Goal: Information Seeking & Learning: Learn about a topic

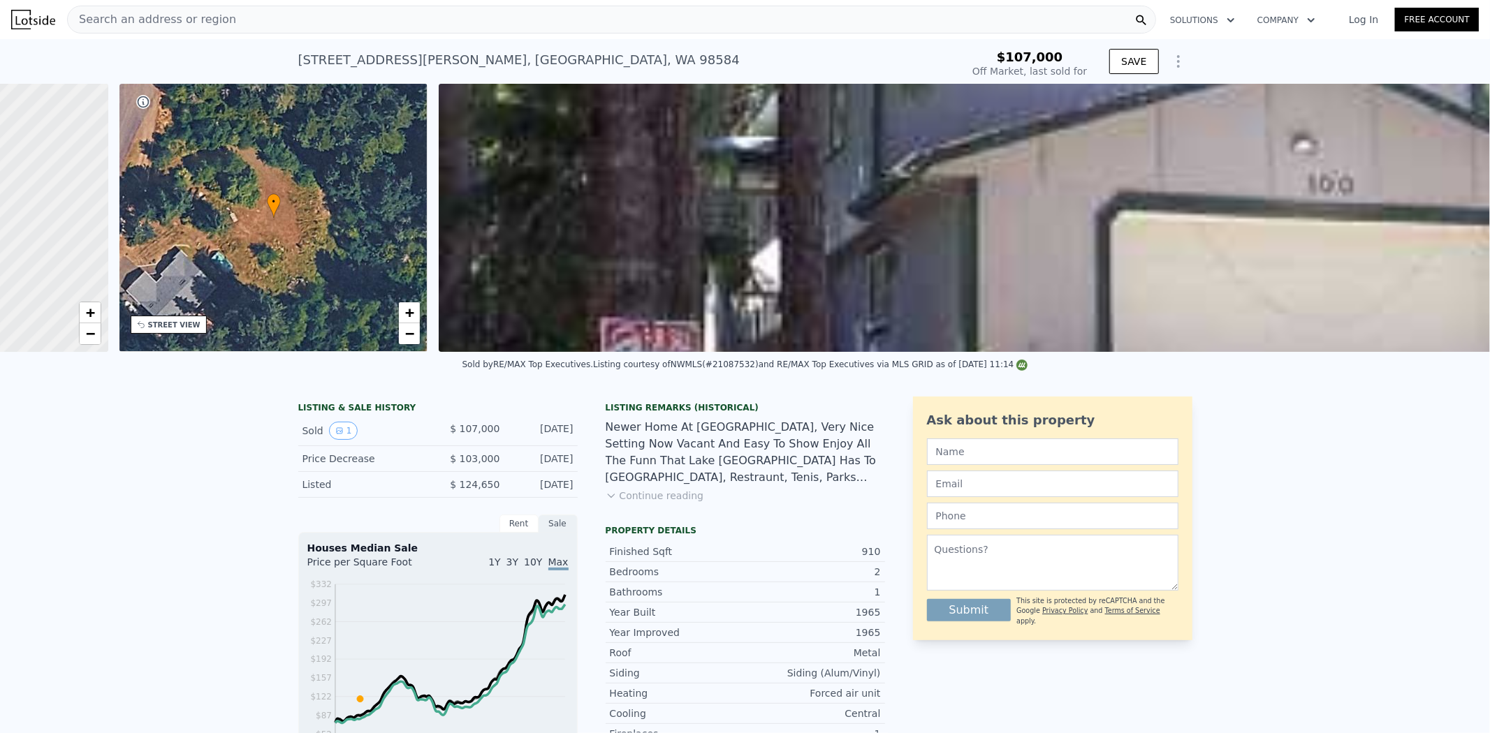
scroll to position [0, 639]
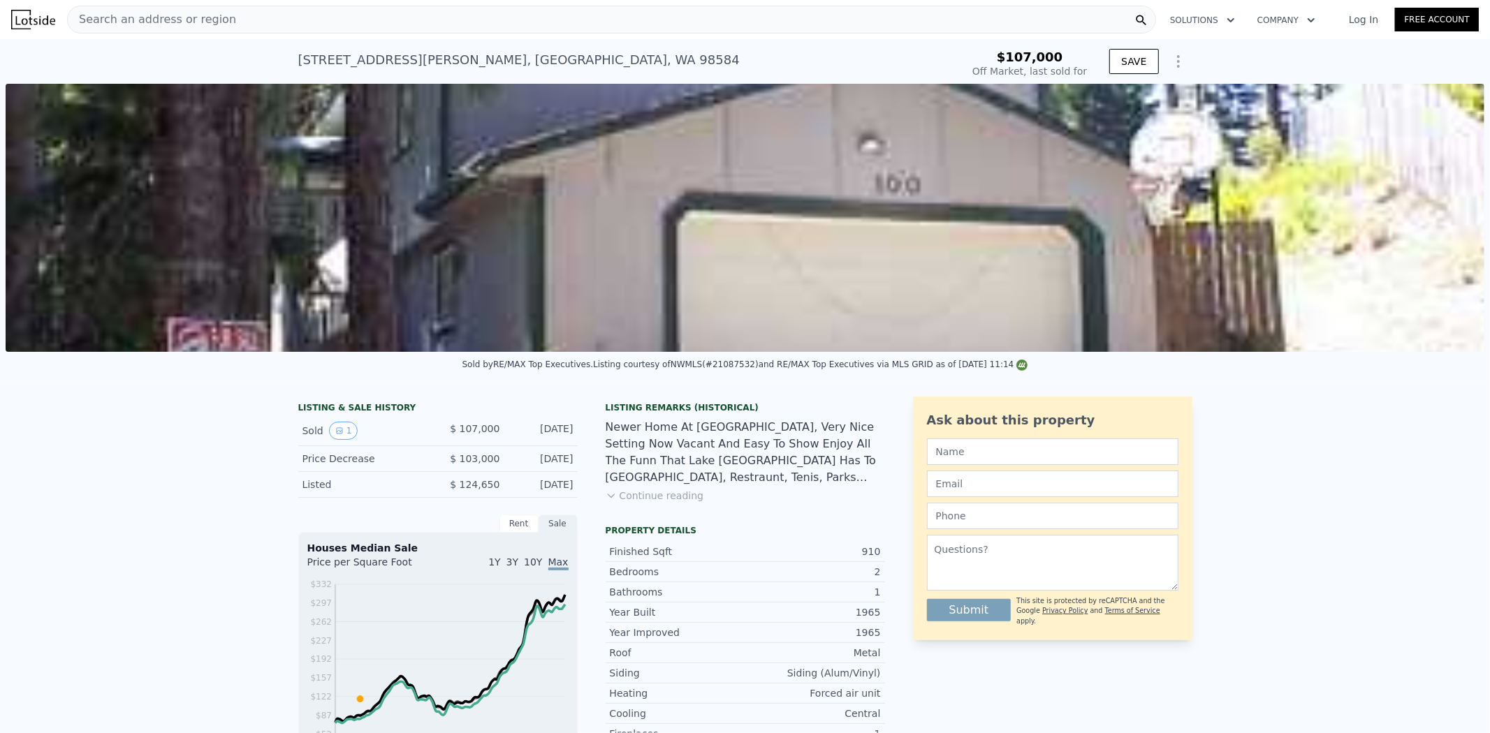
click at [1032, 193] on img at bounding box center [745, 218] width 1479 height 268
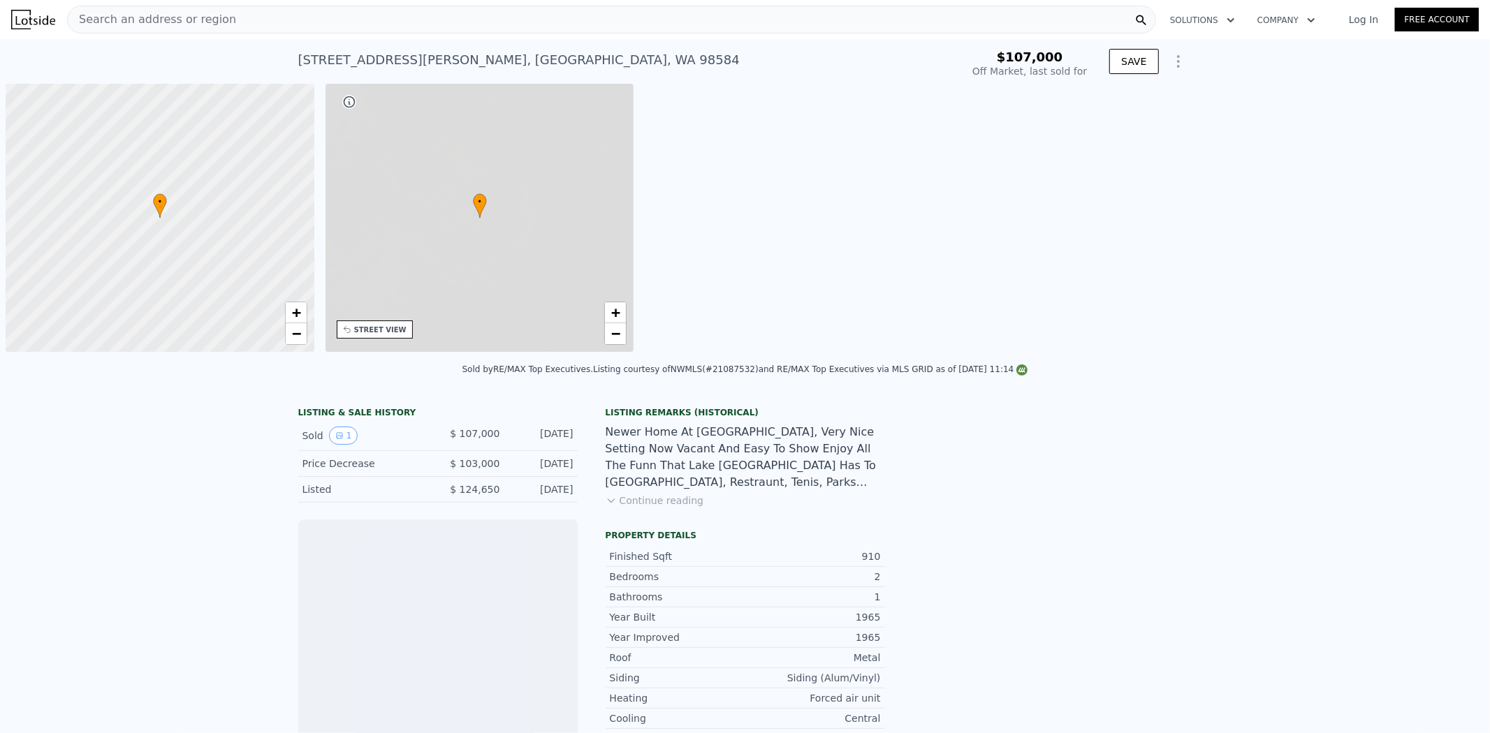
scroll to position [0, 5]
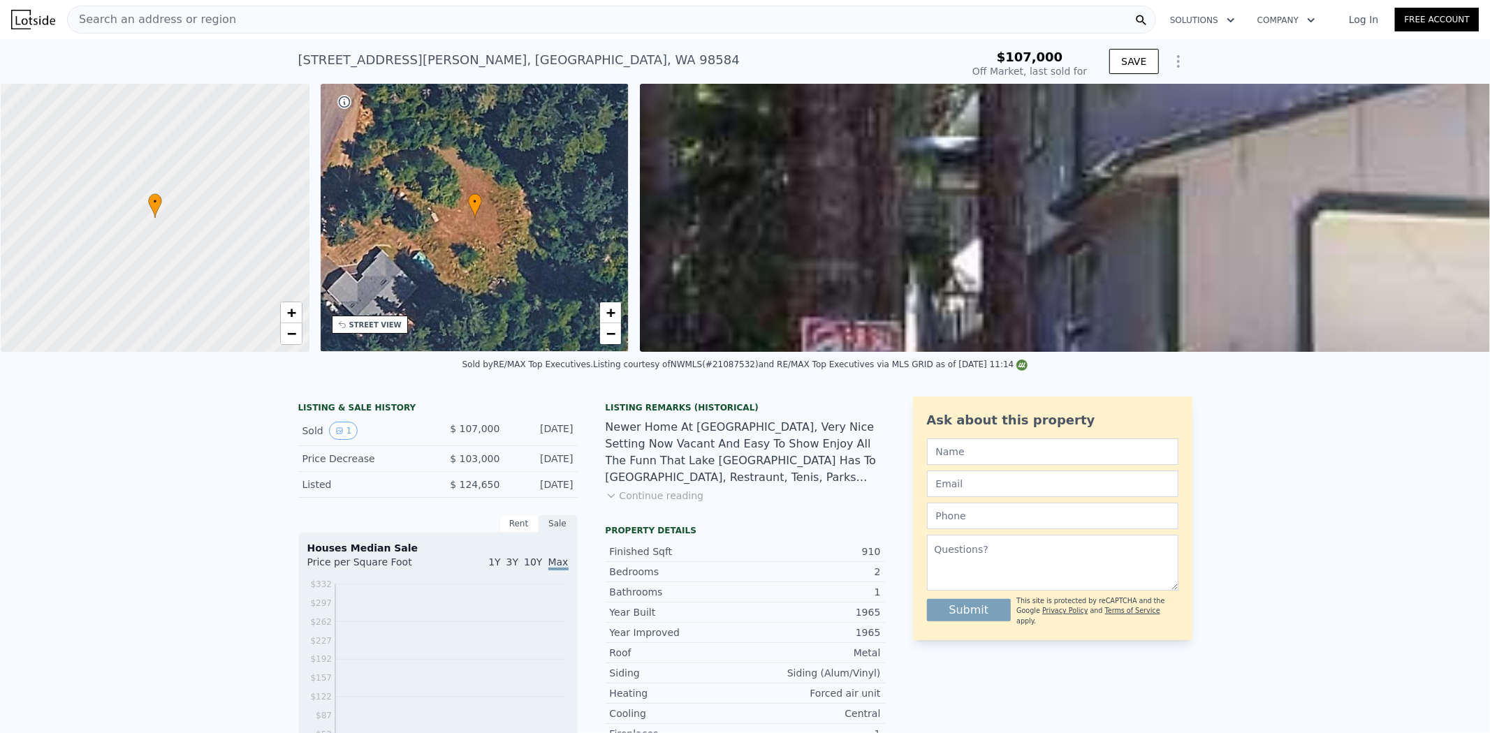
click at [755, 203] on img at bounding box center [1379, 218] width 1479 height 268
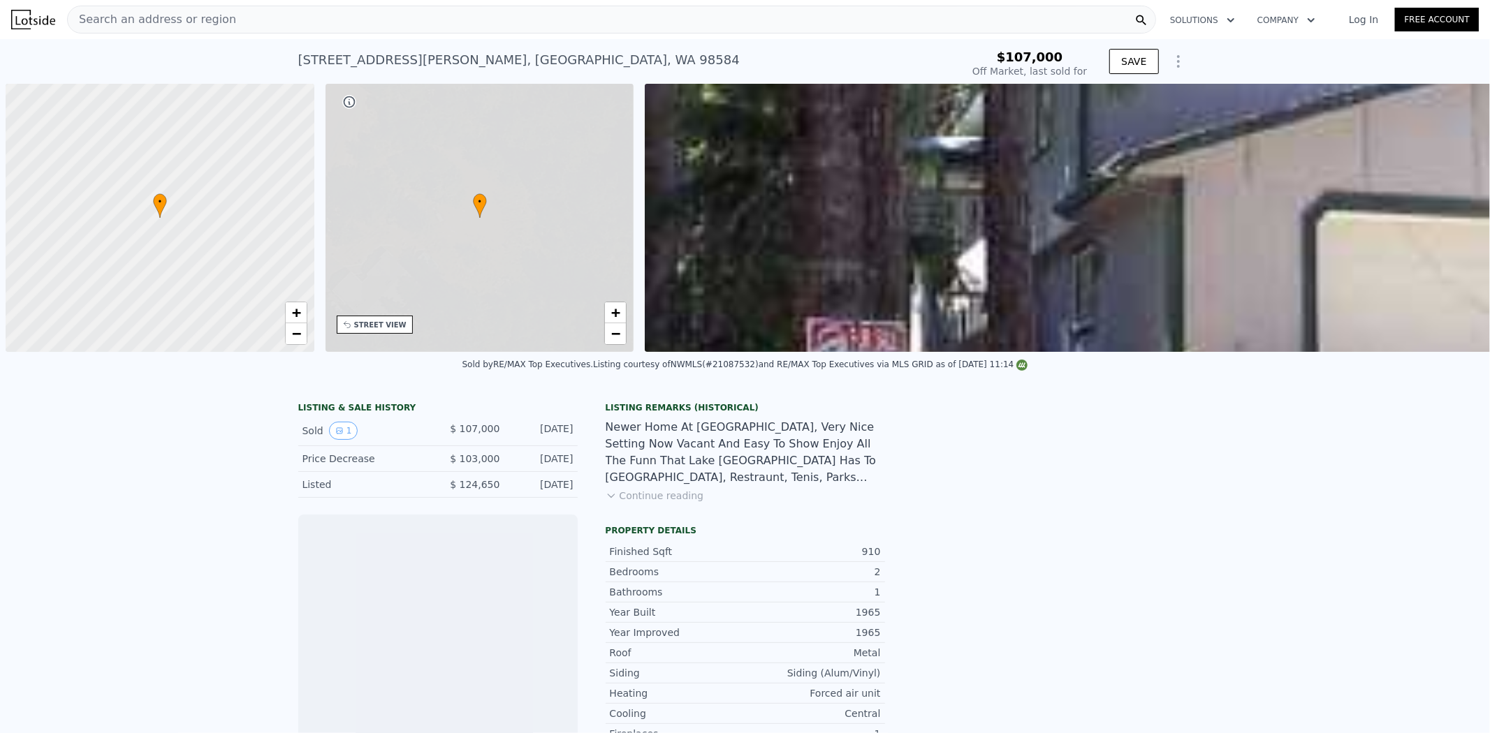
scroll to position [0, 5]
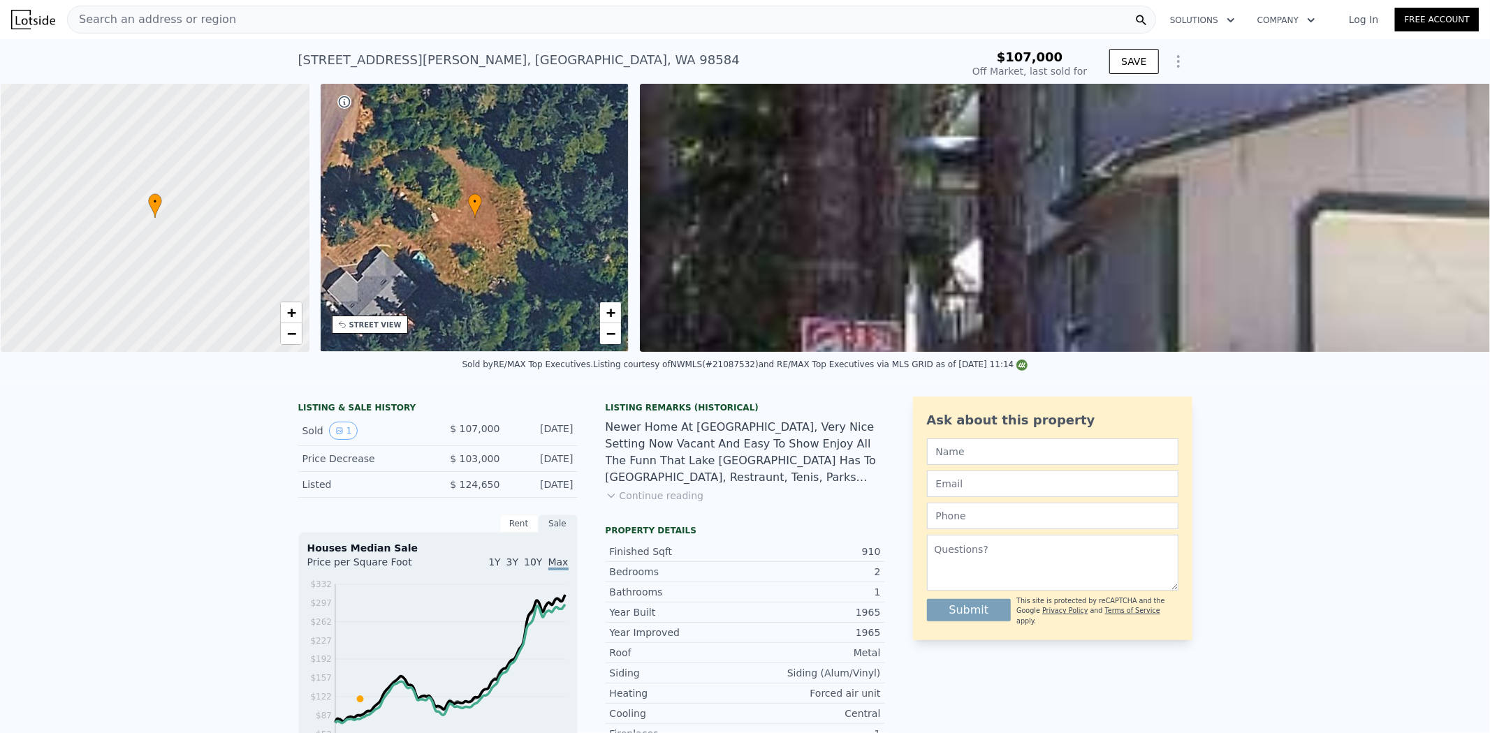
click at [1184, 175] on img at bounding box center [1379, 218] width 1479 height 268
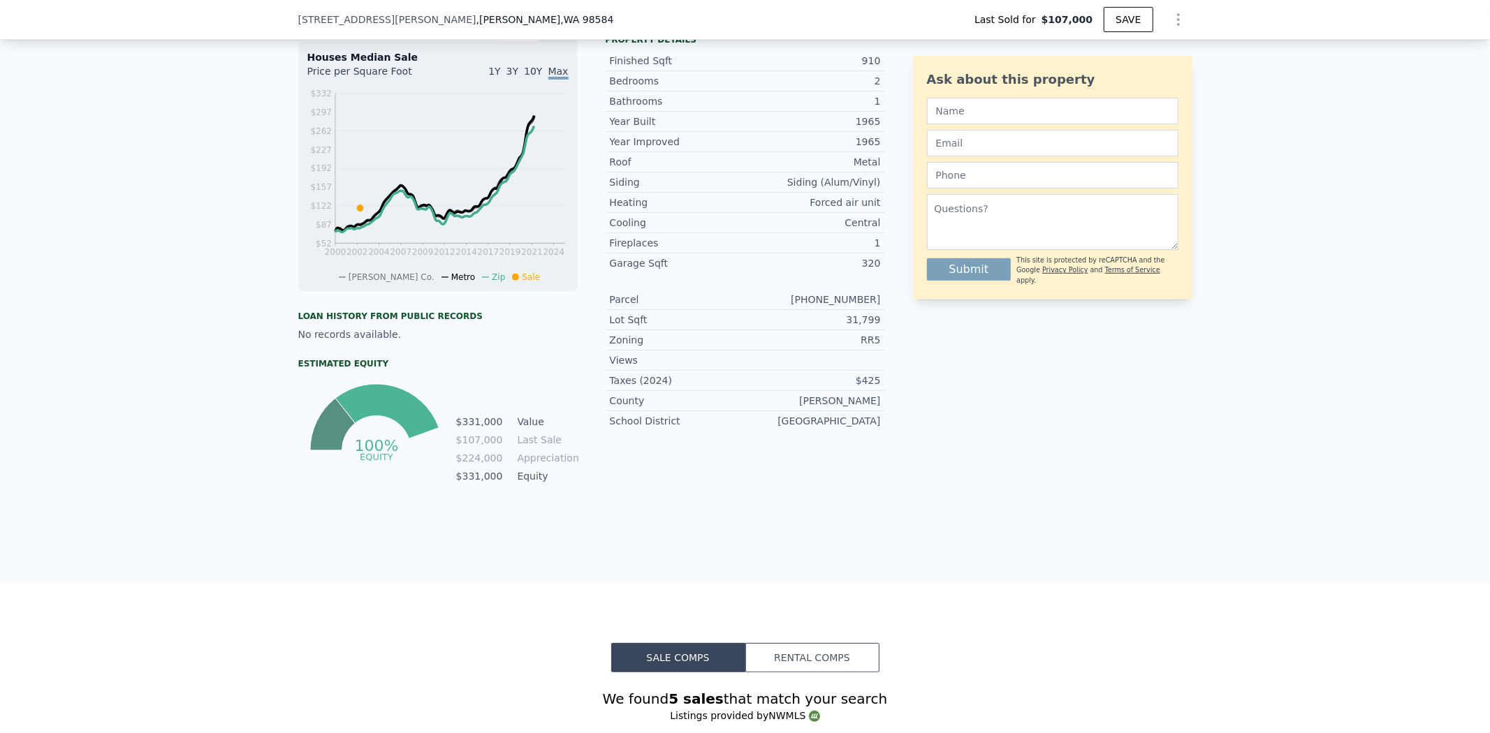
scroll to position [461, 0]
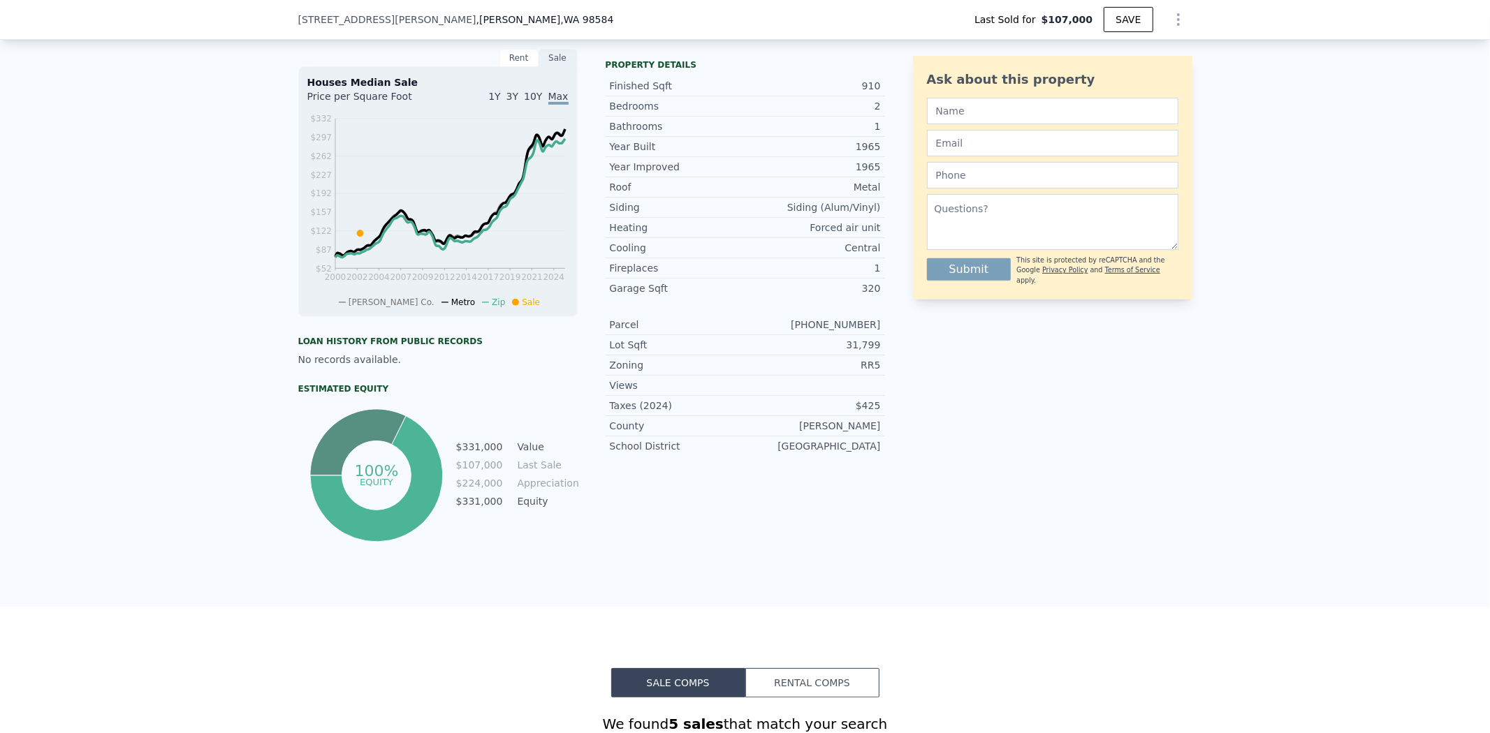
type input "$ 331,000"
type input "$ 193,448"
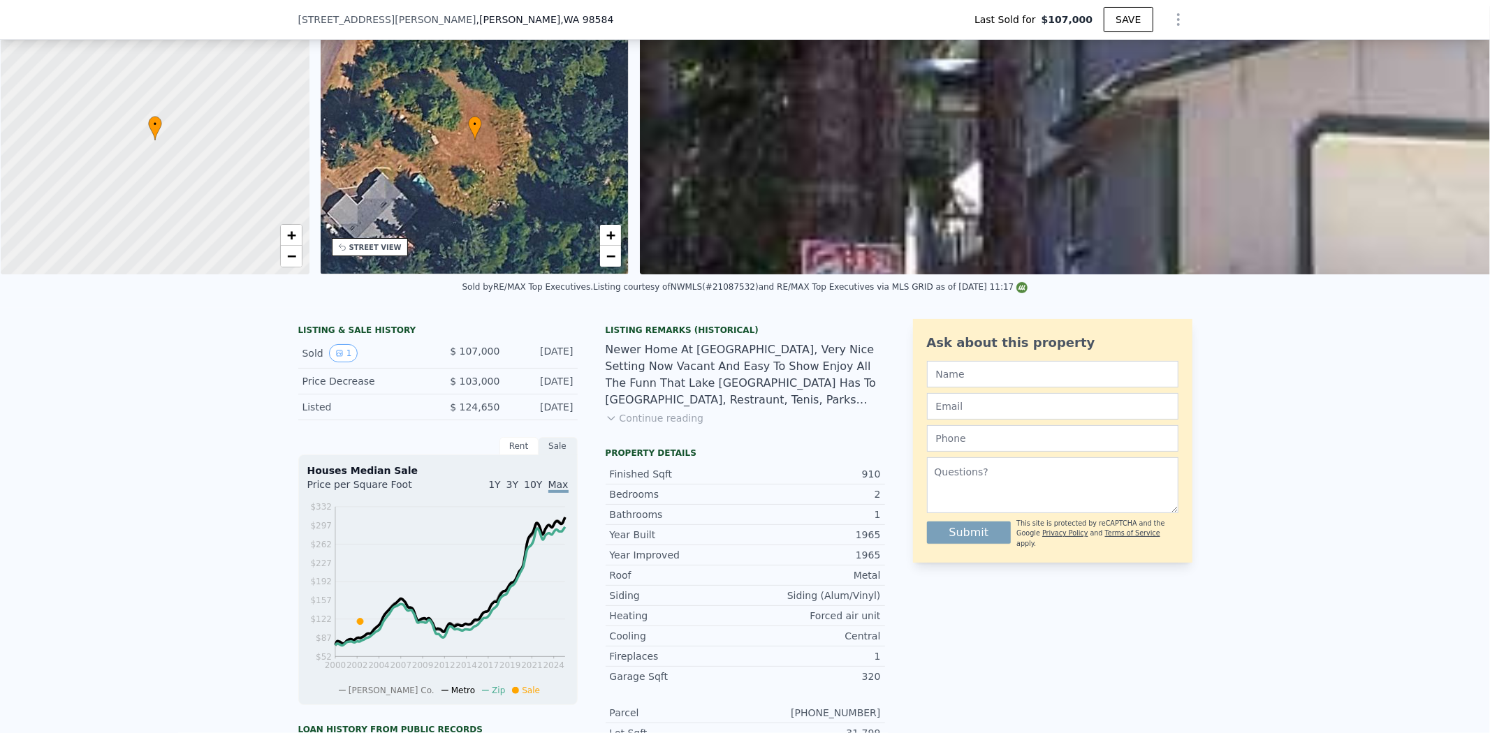
click at [477, 162] on div "• + −" at bounding box center [475, 140] width 309 height 268
click at [451, 207] on div "• + −" at bounding box center [475, 140] width 309 height 268
click at [611, 232] on span "+" at bounding box center [610, 234] width 9 height 17
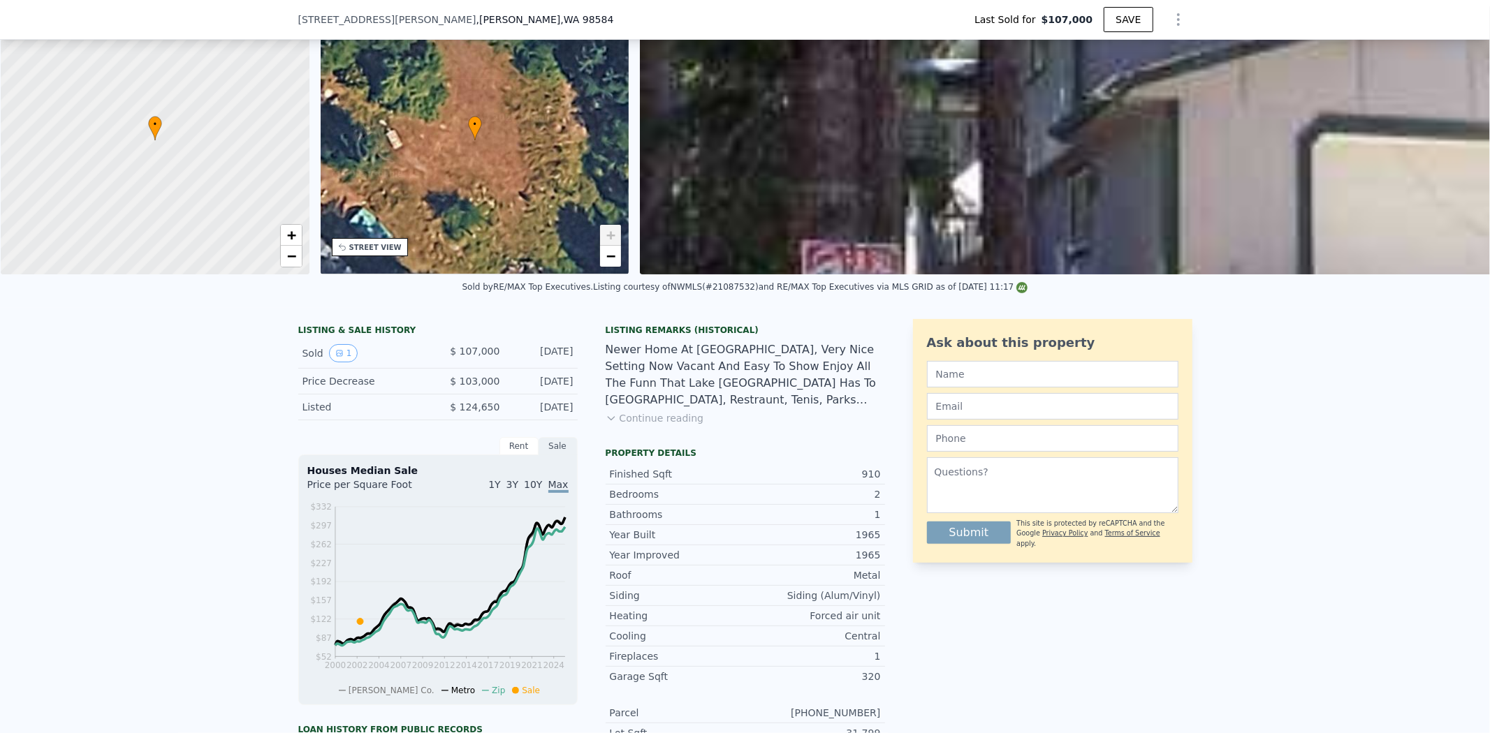
click at [497, 201] on div "• + −" at bounding box center [475, 140] width 309 height 268
click at [350, 248] on div "STREET VIEW" at bounding box center [375, 247] width 52 height 10
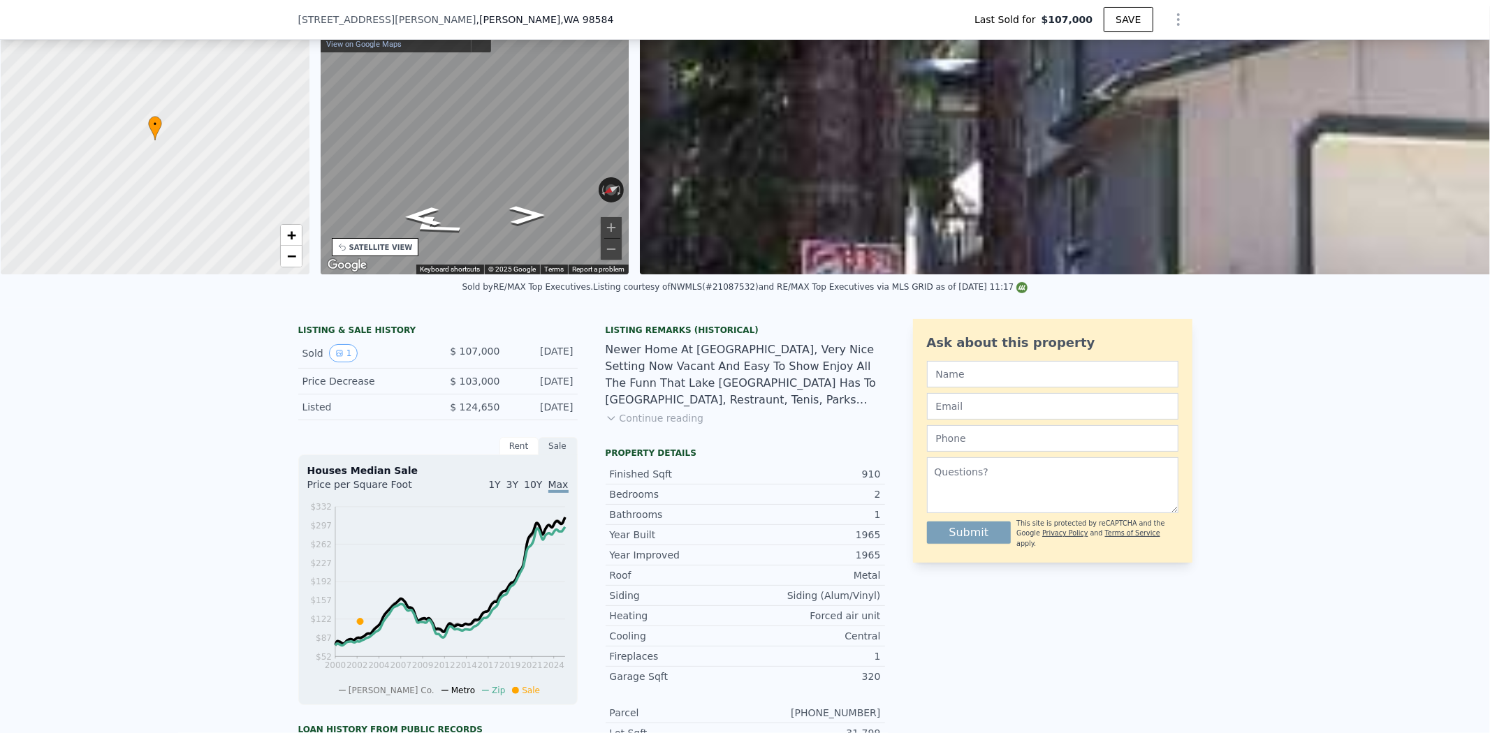
click at [374, 242] on div "SATELLITE VIEW" at bounding box center [381, 247] width 64 height 10
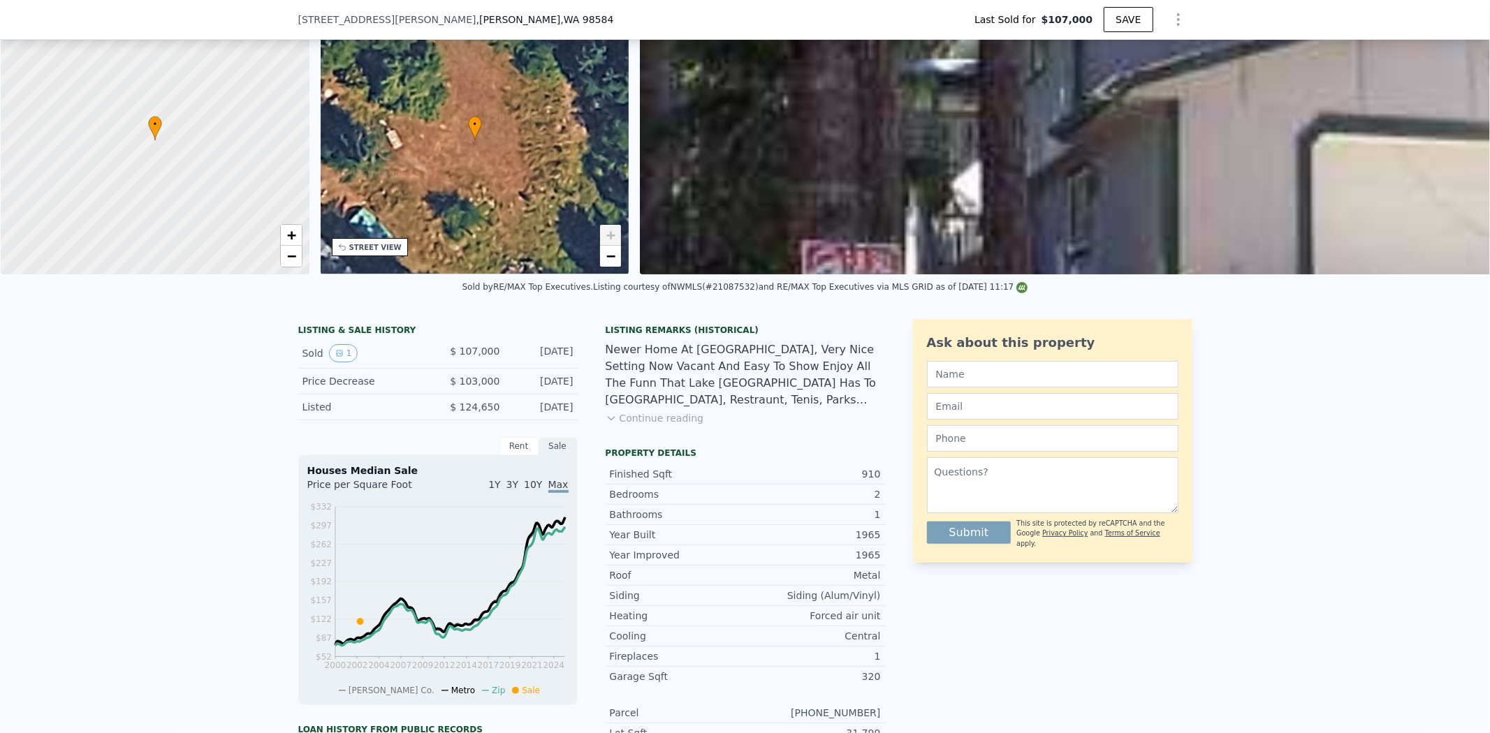
click at [899, 154] on img at bounding box center [1379, 140] width 1479 height 268
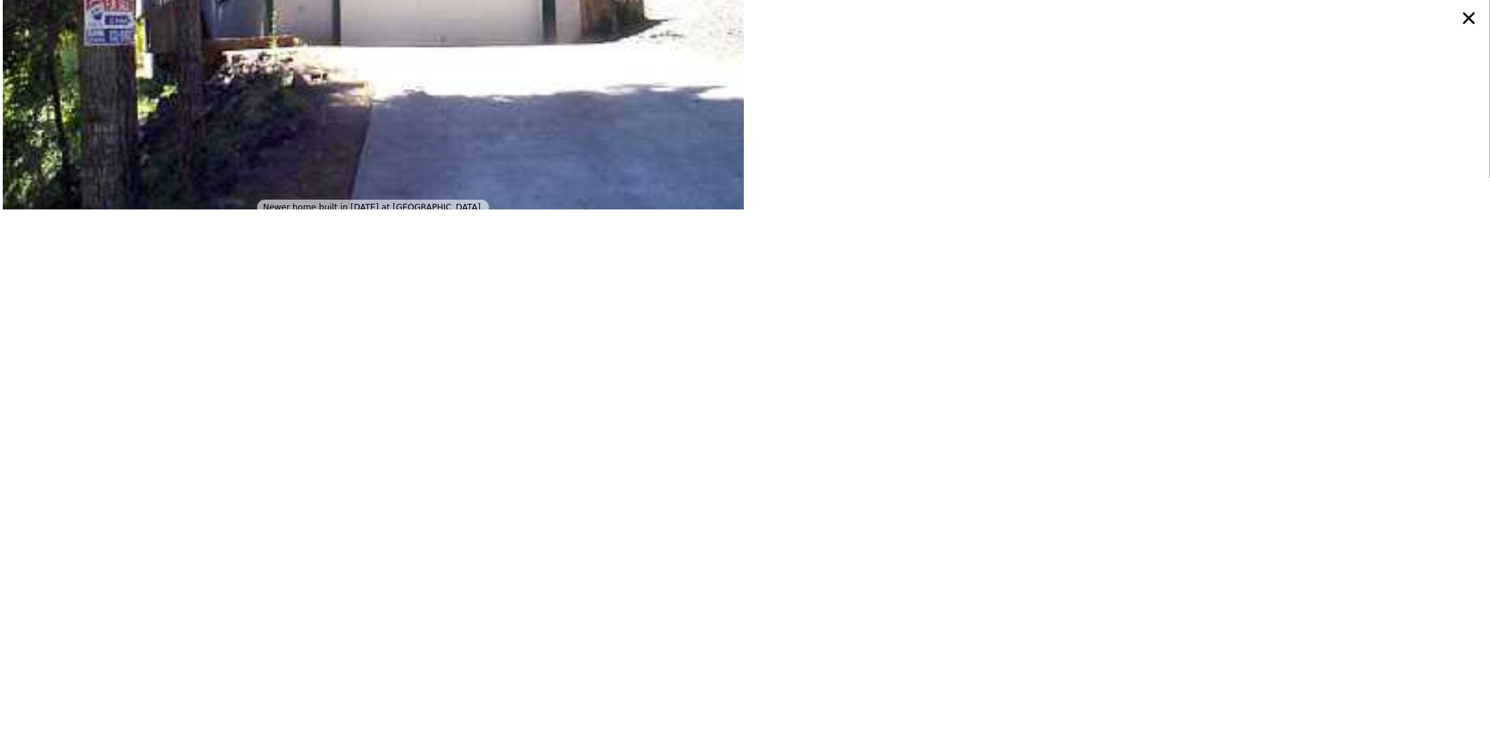
scroll to position [340, 0]
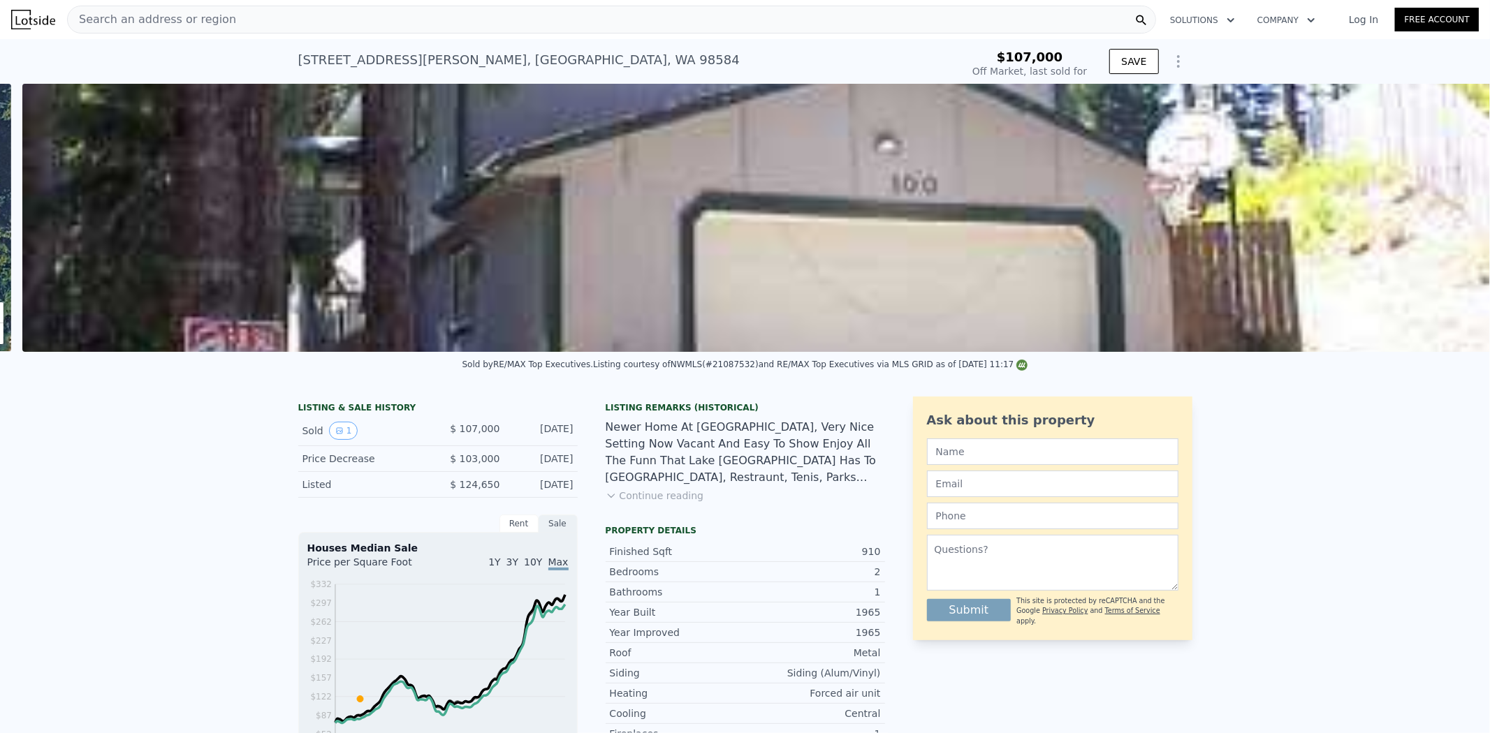
scroll to position [0, 639]
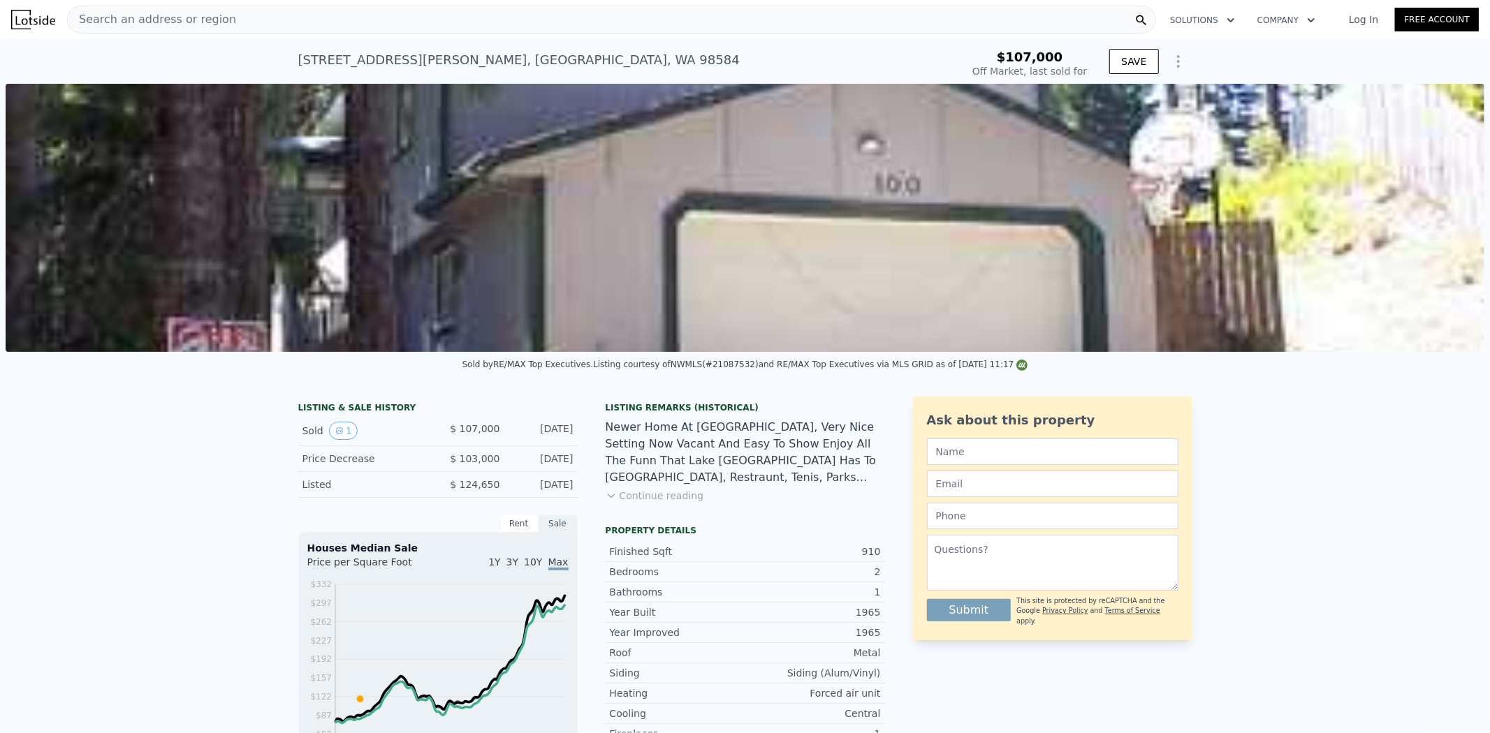
click at [1220, 212] on img at bounding box center [745, 218] width 1479 height 268
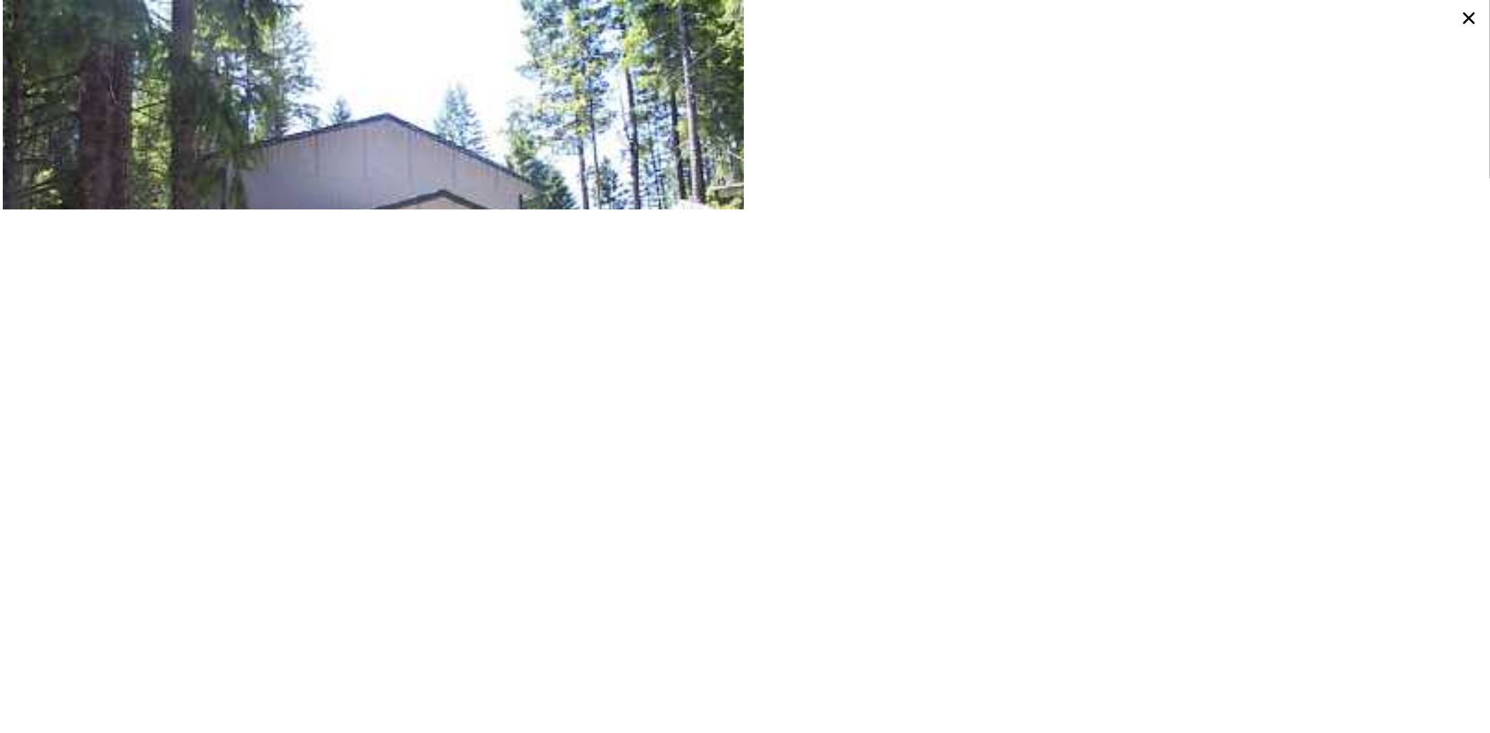
click at [638, 138] on img at bounding box center [373, 277] width 741 height 554
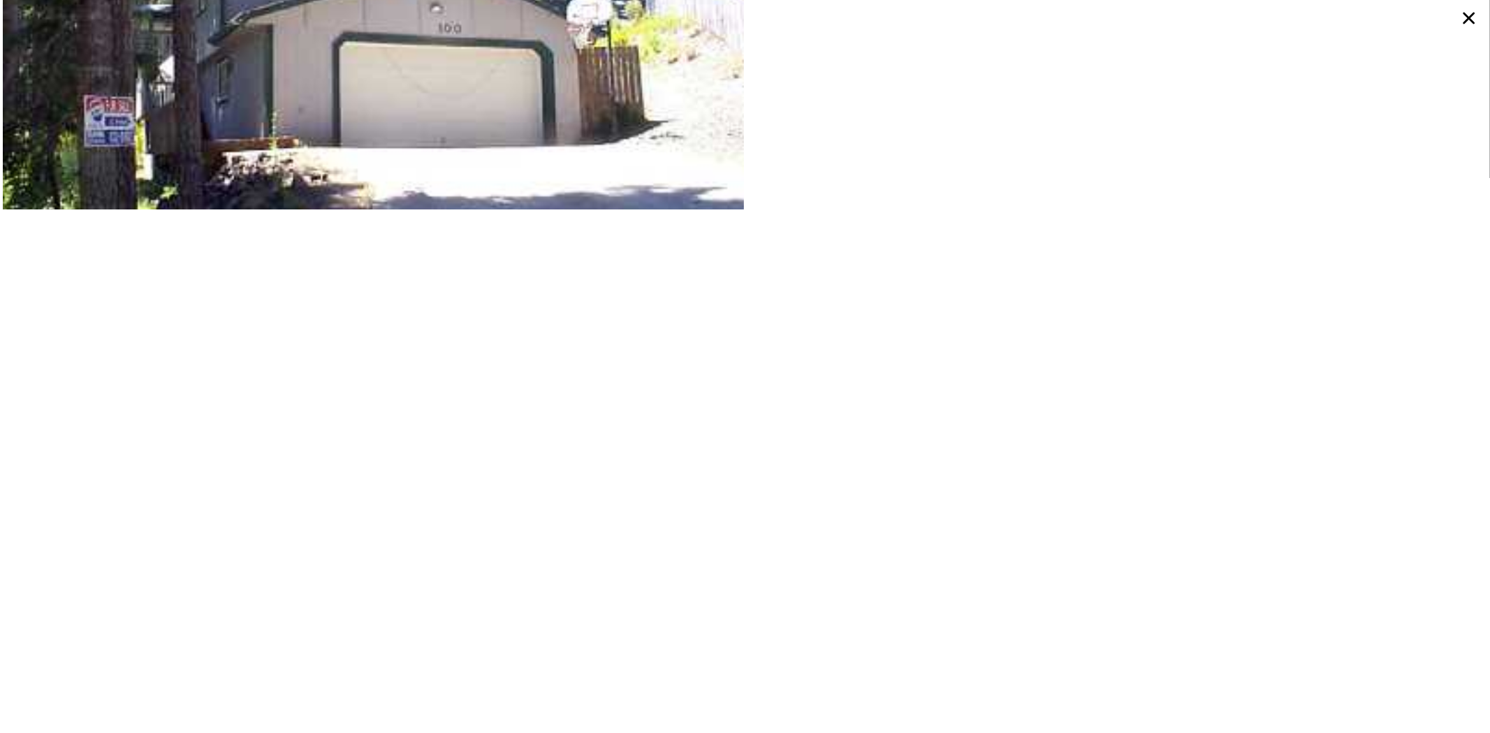
scroll to position [233, 0]
click at [1463, 18] on icon at bounding box center [1468, 18] width 25 height 25
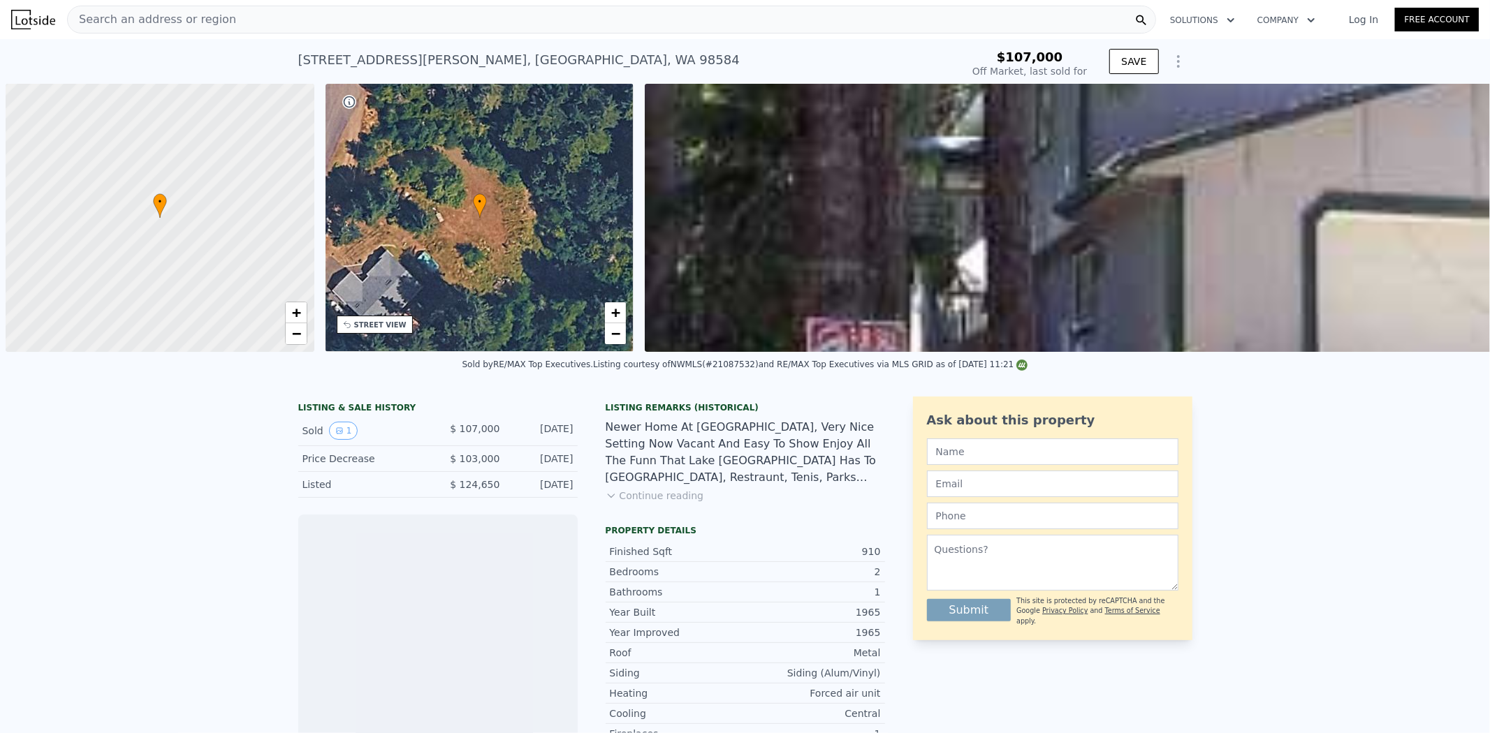
scroll to position [0, 5]
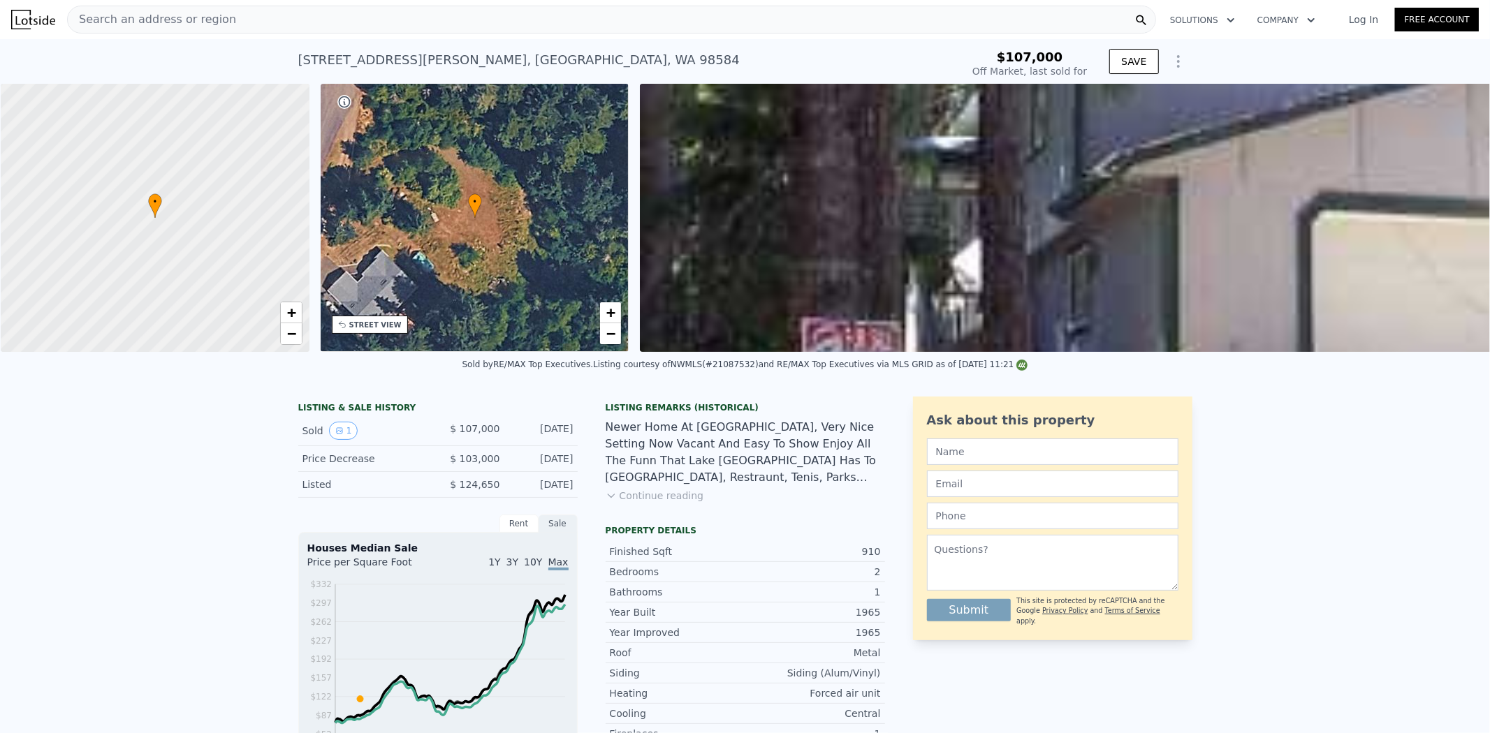
type input "$ 331,000"
type input "$ 193,448"
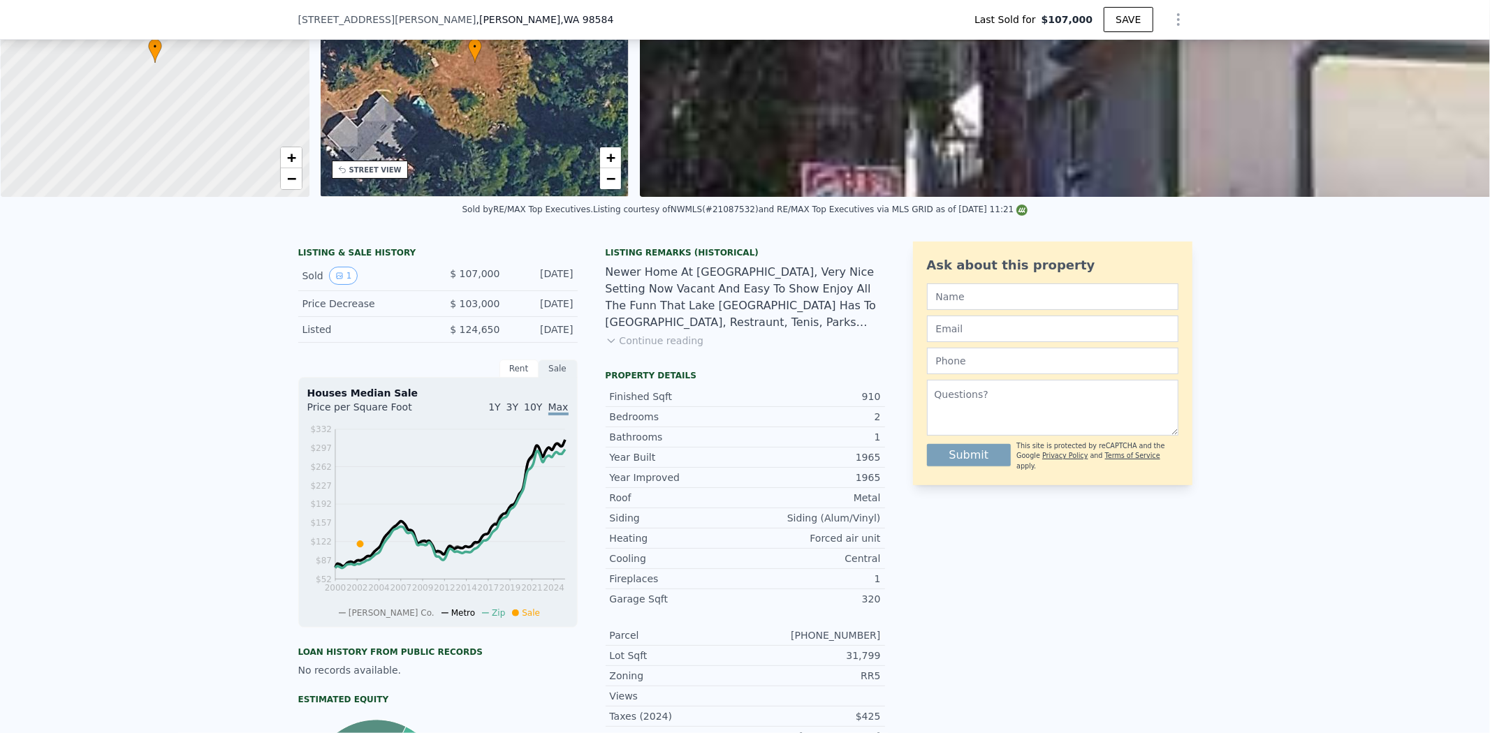
scroll to position [228, 0]
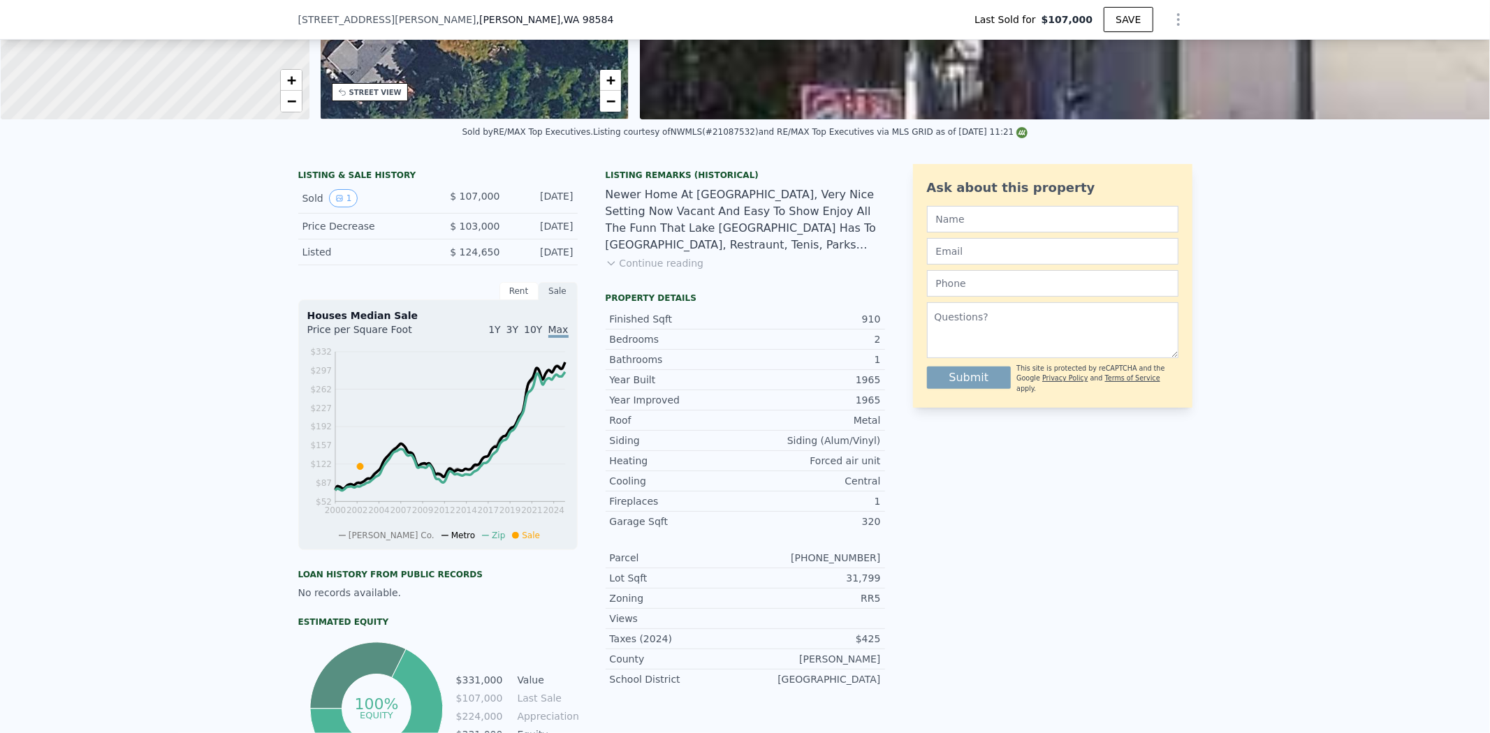
click at [650, 270] on button "Continue reading" at bounding box center [655, 263] width 98 height 14
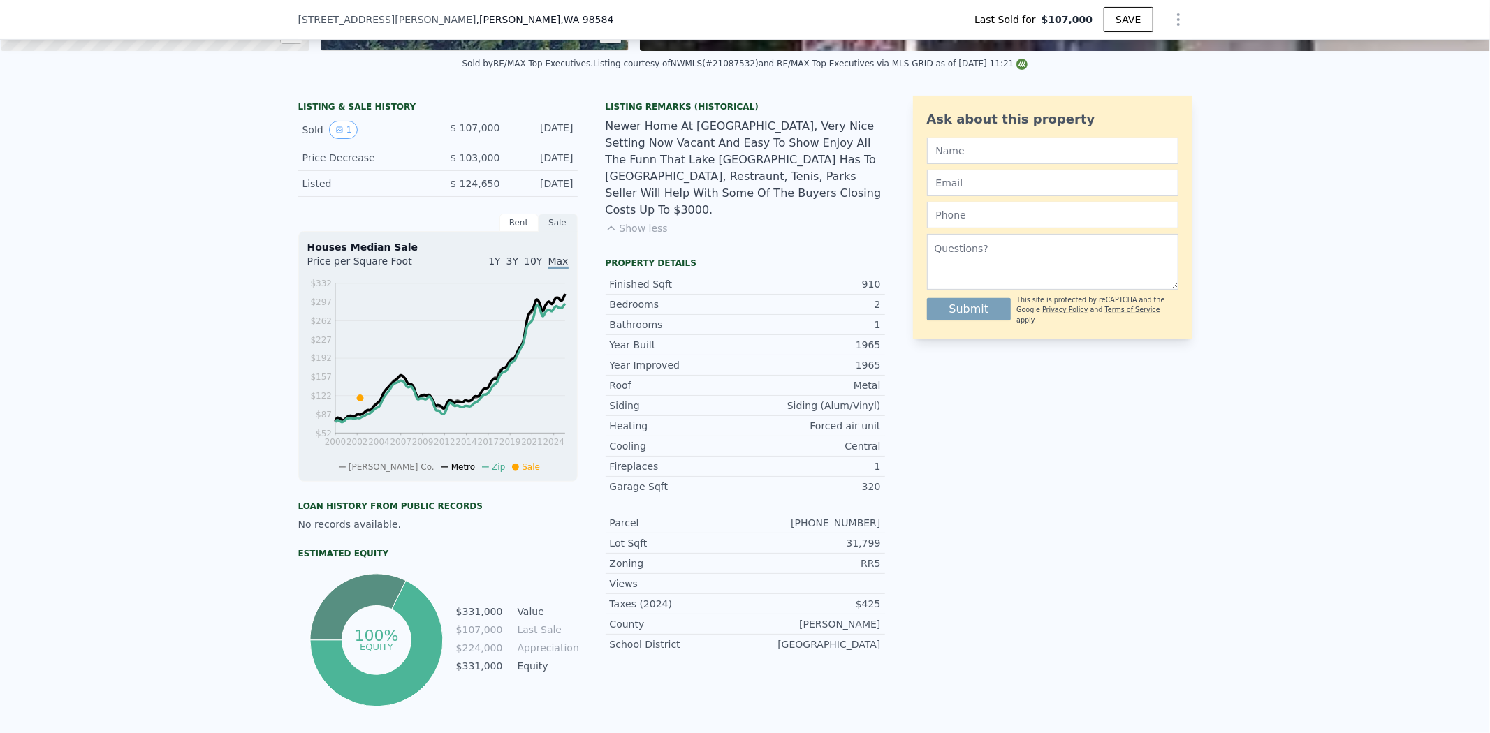
scroll to position [305, 0]
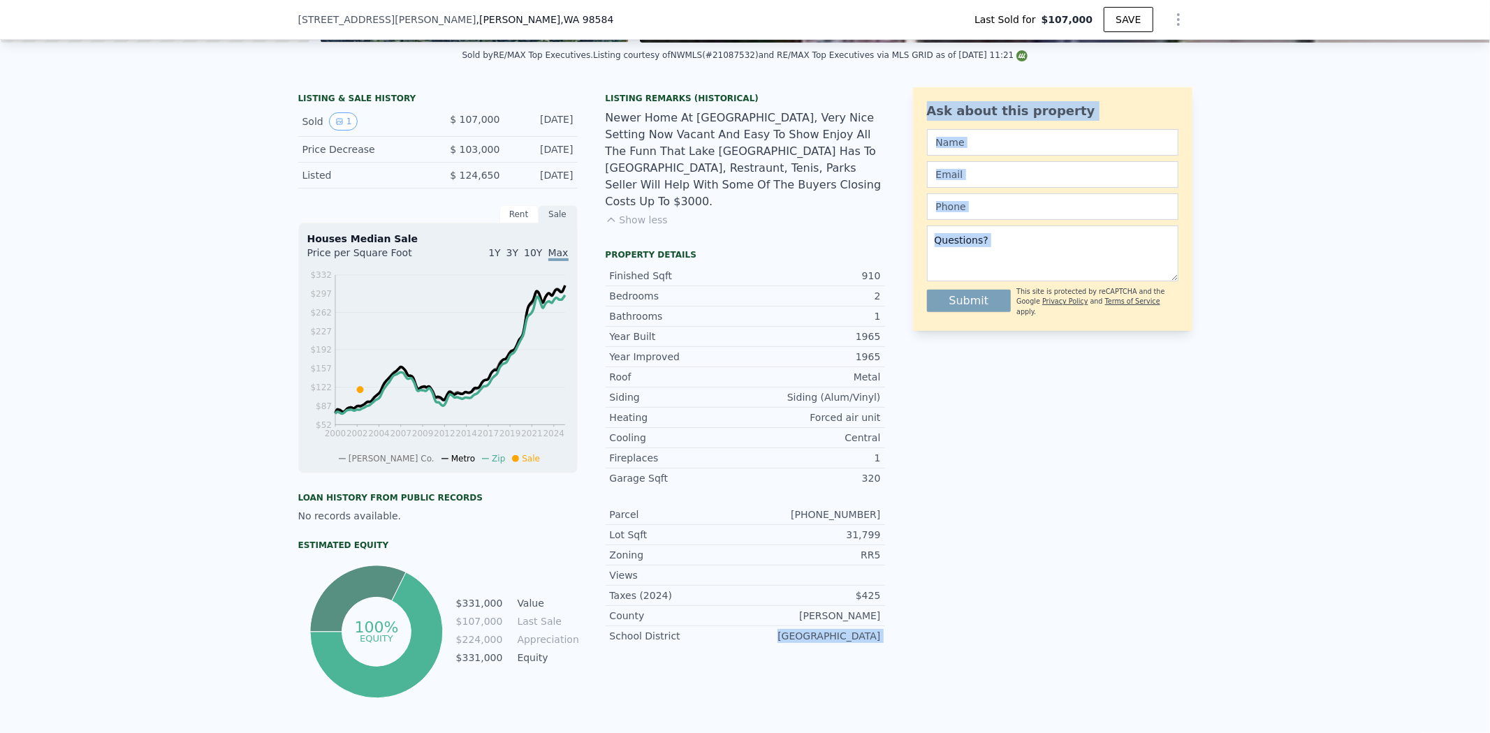
drag, startPoint x: 772, startPoint y: 627, endPoint x: 901, endPoint y: 625, distance: 129.2
click at [901, 625] on div "LISTING & SALE HISTORY Sold 1 $ 107,000 Nov 21, 2002 Price Decrease $ 103,000 N…" at bounding box center [745, 394] width 894 height 615
click at [883, 634] on div "LISTING & SALE HISTORY Sold 1 $ 107,000 Nov 21, 2002 Price Decrease $ 103,000 N…" at bounding box center [745, 394] width 894 height 615
drag, startPoint x: 888, startPoint y: 633, endPoint x: 780, endPoint y: 636, distance: 107.6
click at [780, 636] on div "LISTING & SALE HISTORY Sold 1 $ 107,000 Nov 21, 2002 Price Decrease $ 103,000 N…" at bounding box center [745, 394] width 894 height 615
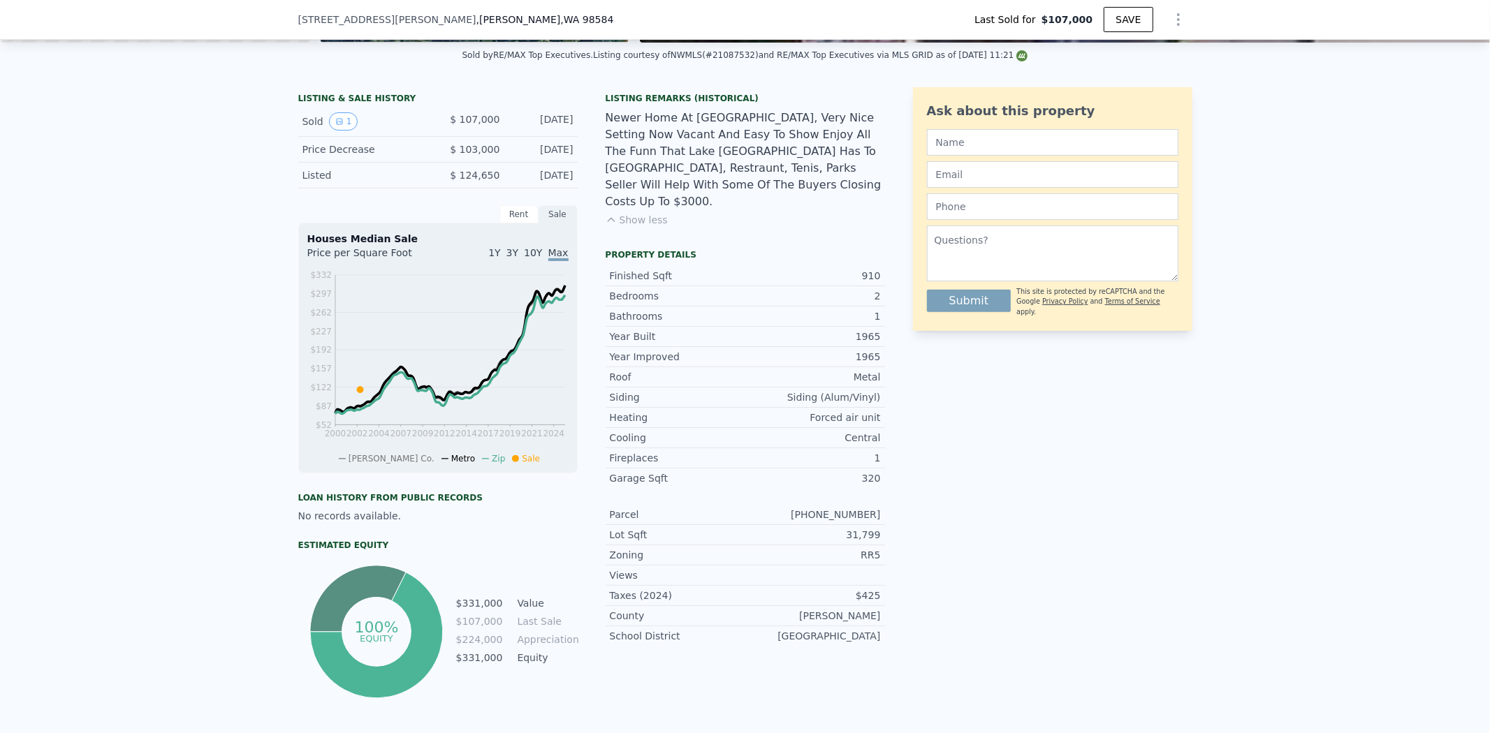
copy div "[GEOGRAPHIC_DATA]"
drag, startPoint x: 214, startPoint y: 498, endPoint x: 231, endPoint y: 494, distance: 17.3
click at [214, 498] on div "LISTING & SALE HISTORY Sold 1 $ 107,000 Nov 21, 2002 Price Decrease $ 103,000 N…" at bounding box center [745, 419] width 1490 height 687
drag, startPoint x: 884, startPoint y: 547, endPoint x: 598, endPoint y: 548, distance: 286.4
click at [598, 548] on div "LISTING & SALE HISTORY Sold 1 $ 107,000 Nov 21, 2002 Price Decrease $ 103,000 N…" at bounding box center [745, 394] width 894 height 615
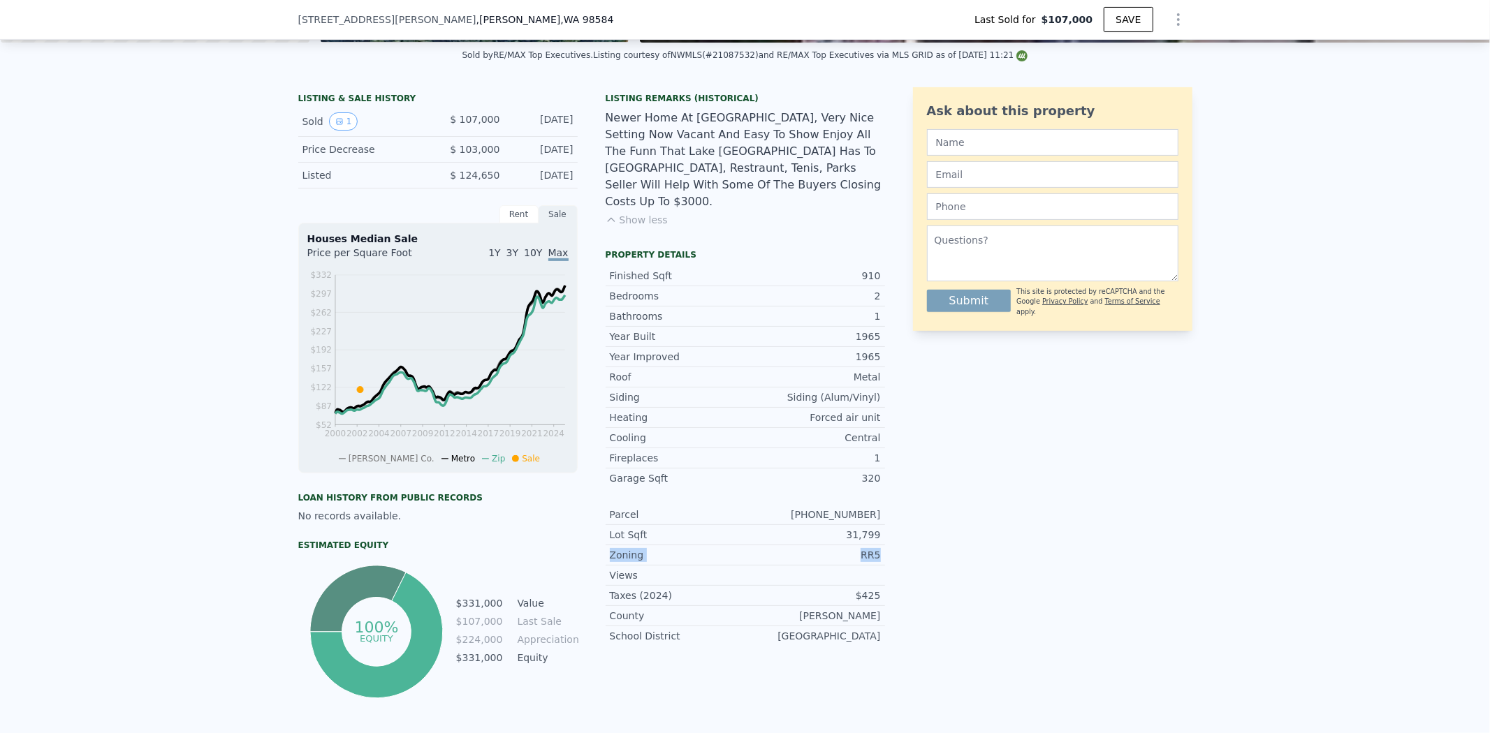
copy div "Zoning RR5"
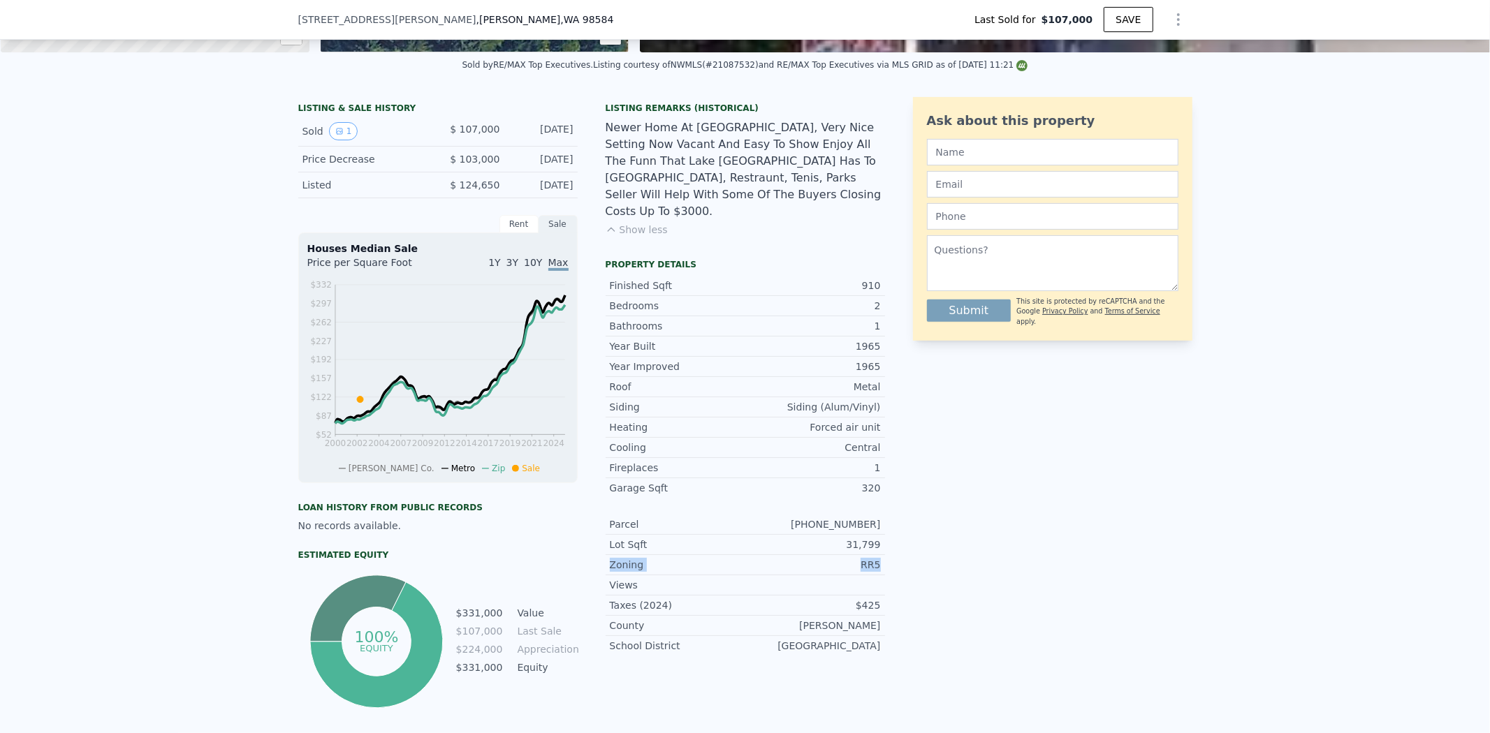
scroll to position [305, 0]
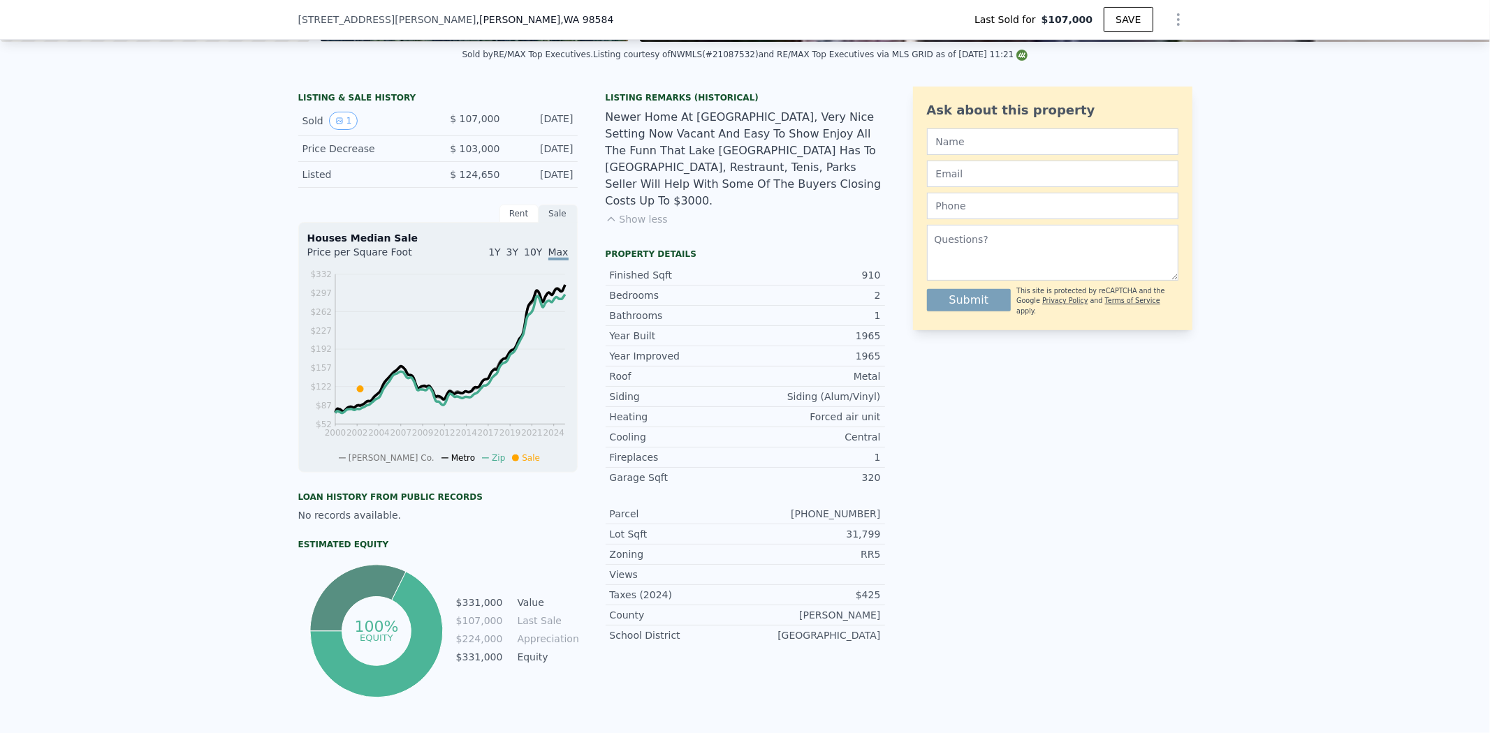
click at [1380, 360] on div "LISTING & SALE HISTORY Sold 1 $ 107,000 Nov 21, 2002 Price Decrease $ 103,000 N…" at bounding box center [745, 418] width 1490 height 687
